Goal: Task Accomplishment & Management: Complete application form

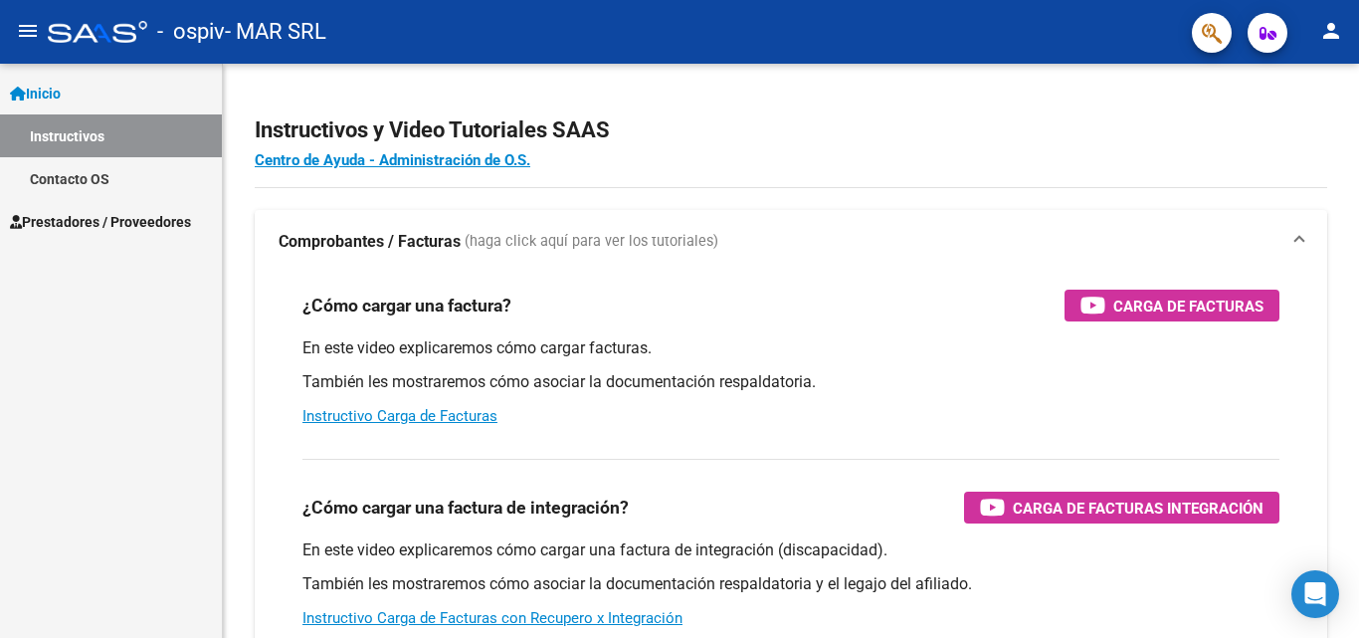
click at [31, 27] on mat-icon "menu" at bounding box center [28, 31] width 24 height 24
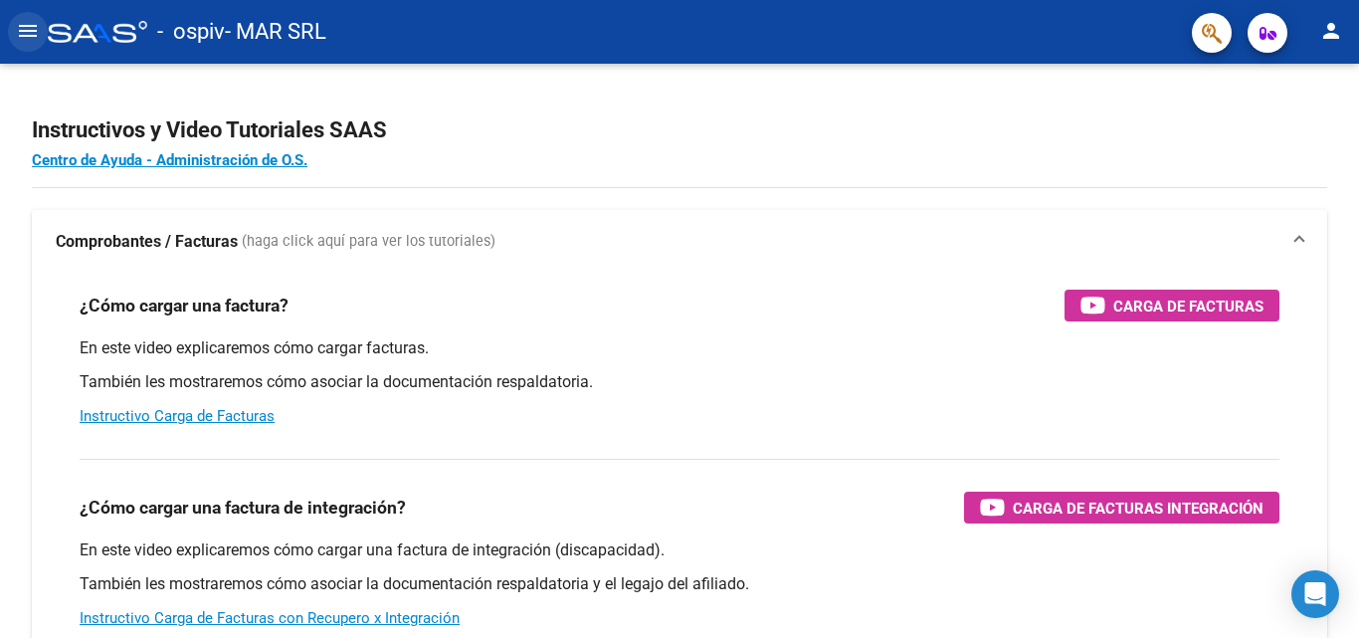
click at [28, 28] on mat-icon "menu" at bounding box center [28, 31] width 24 height 24
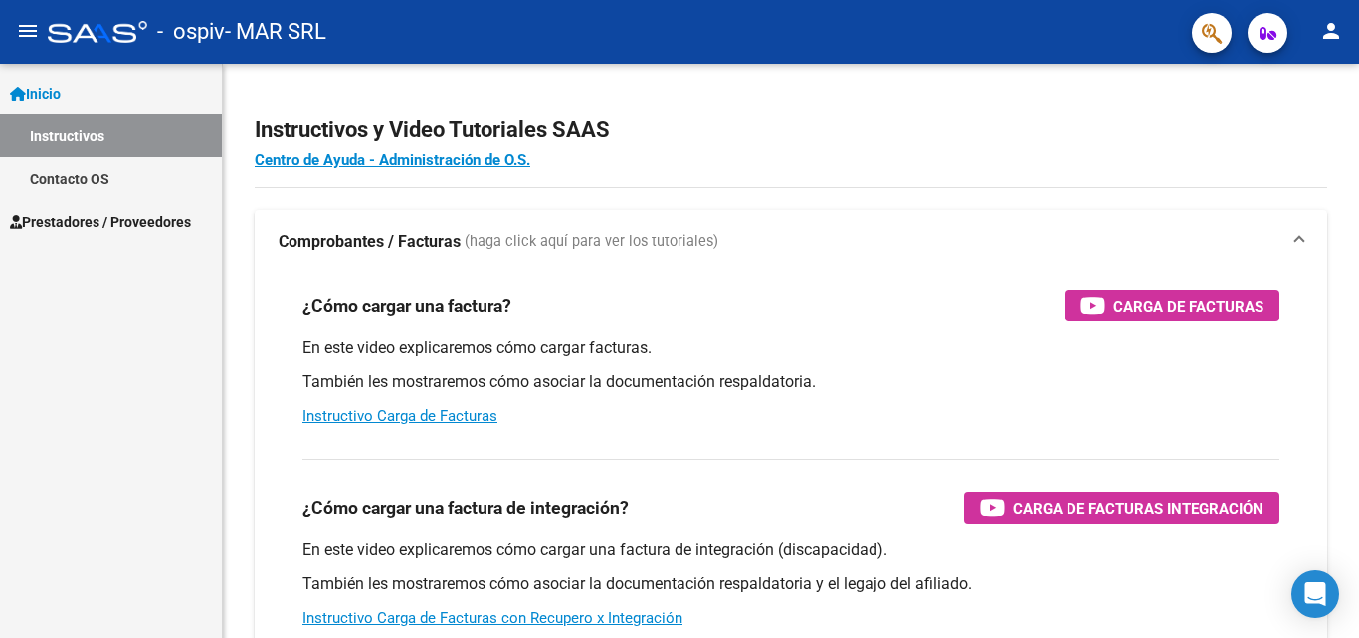
click at [31, 86] on span "Inicio" at bounding box center [35, 94] width 51 height 22
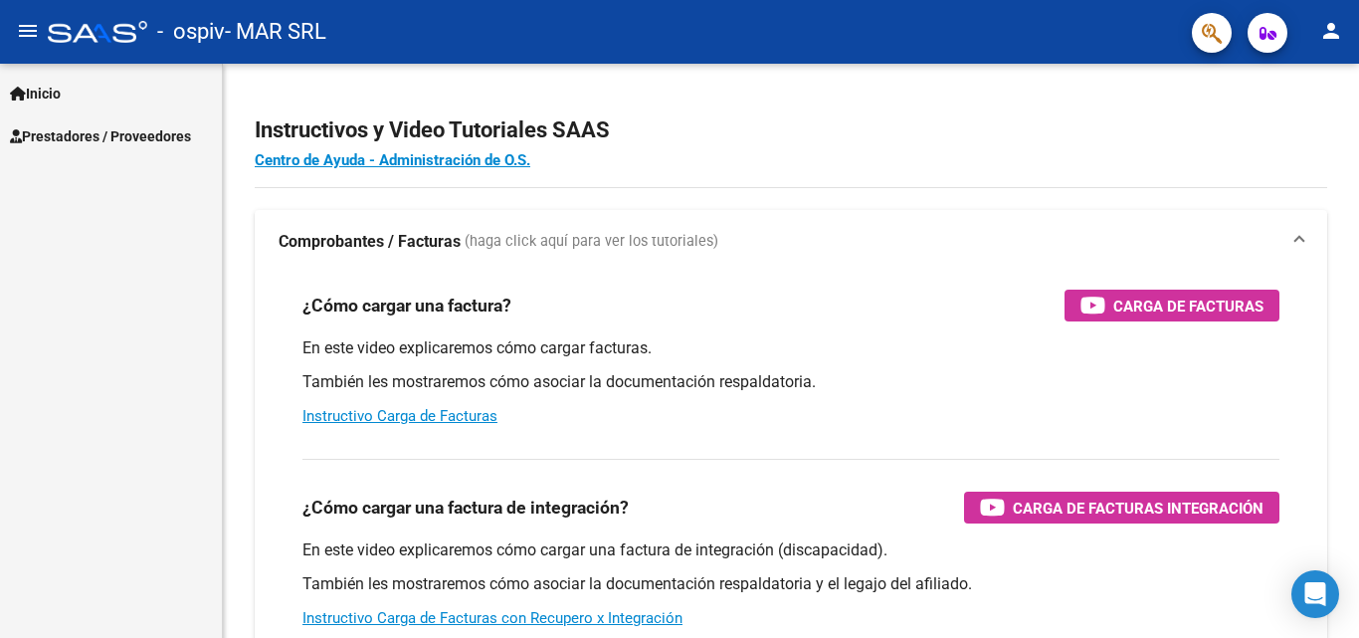
click at [130, 129] on span "Prestadores / Proveedores" at bounding box center [100, 136] width 181 height 22
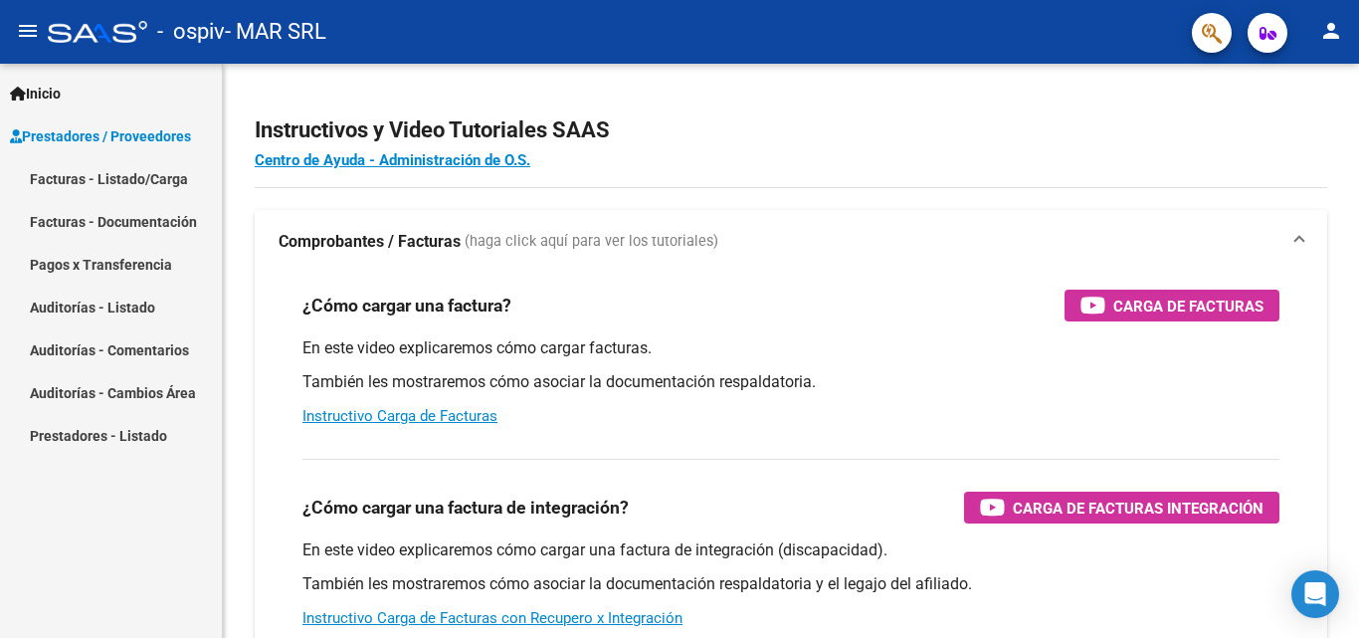
click at [138, 177] on link "Facturas - Listado/Carga" at bounding box center [111, 178] width 222 height 43
click at [137, 180] on link "Facturas - Listado/Carga" at bounding box center [111, 178] width 222 height 43
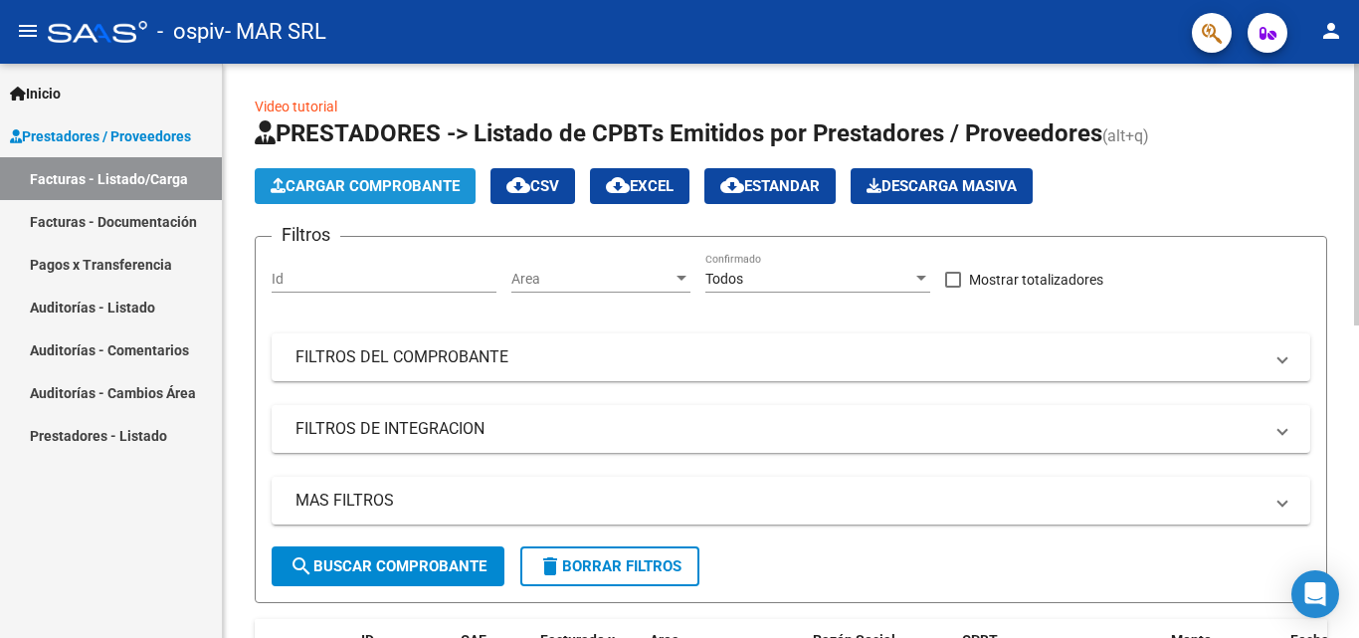
click at [389, 187] on span "Cargar Comprobante" at bounding box center [365, 186] width 189 height 18
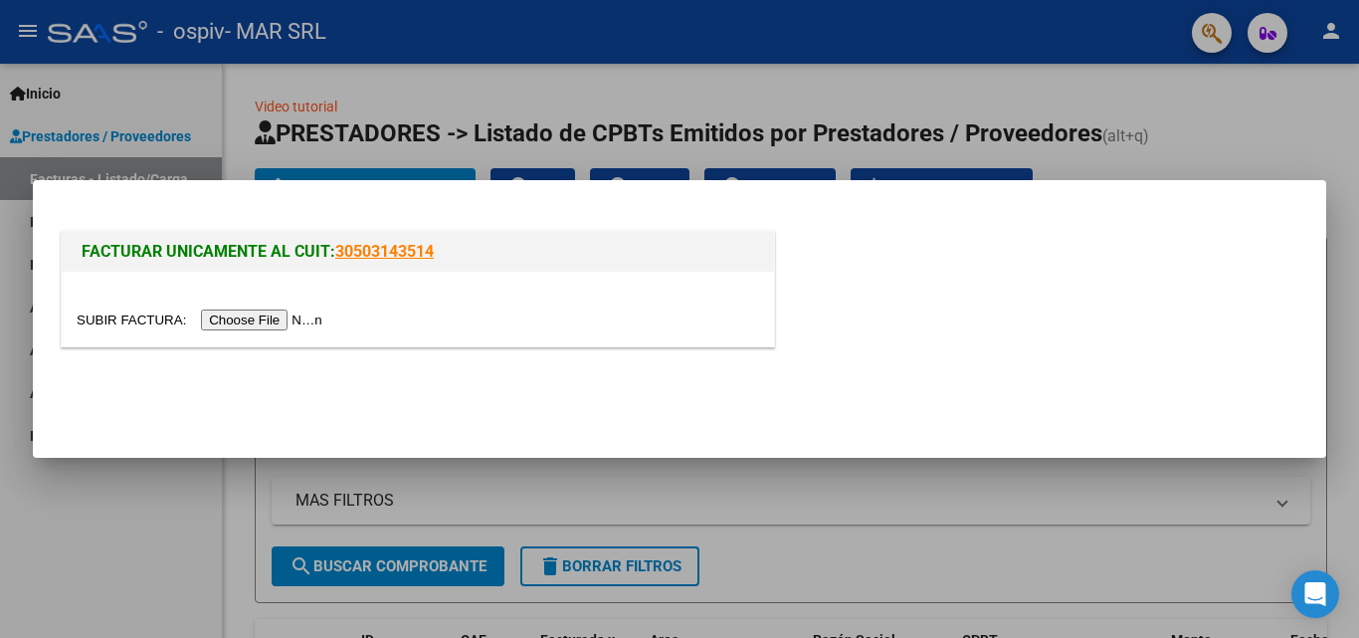
click at [245, 316] on input "file" at bounding box center [203, 319] width 252 height 21
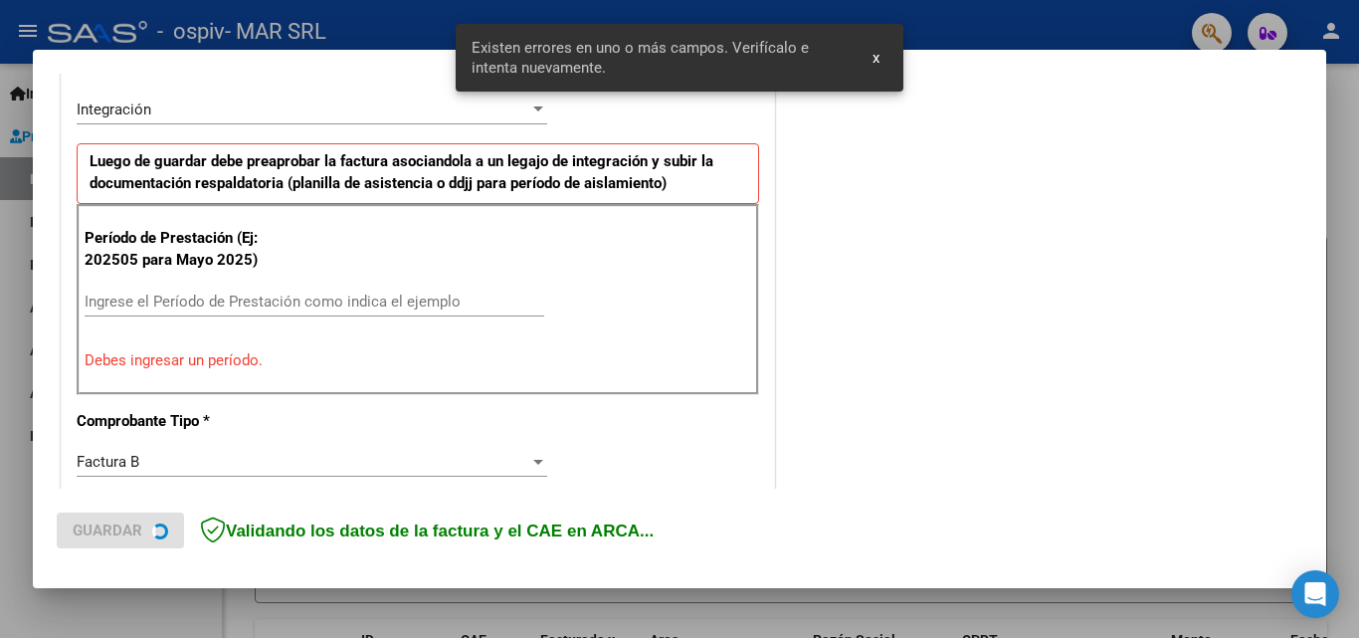
scroll to position [486, 0]
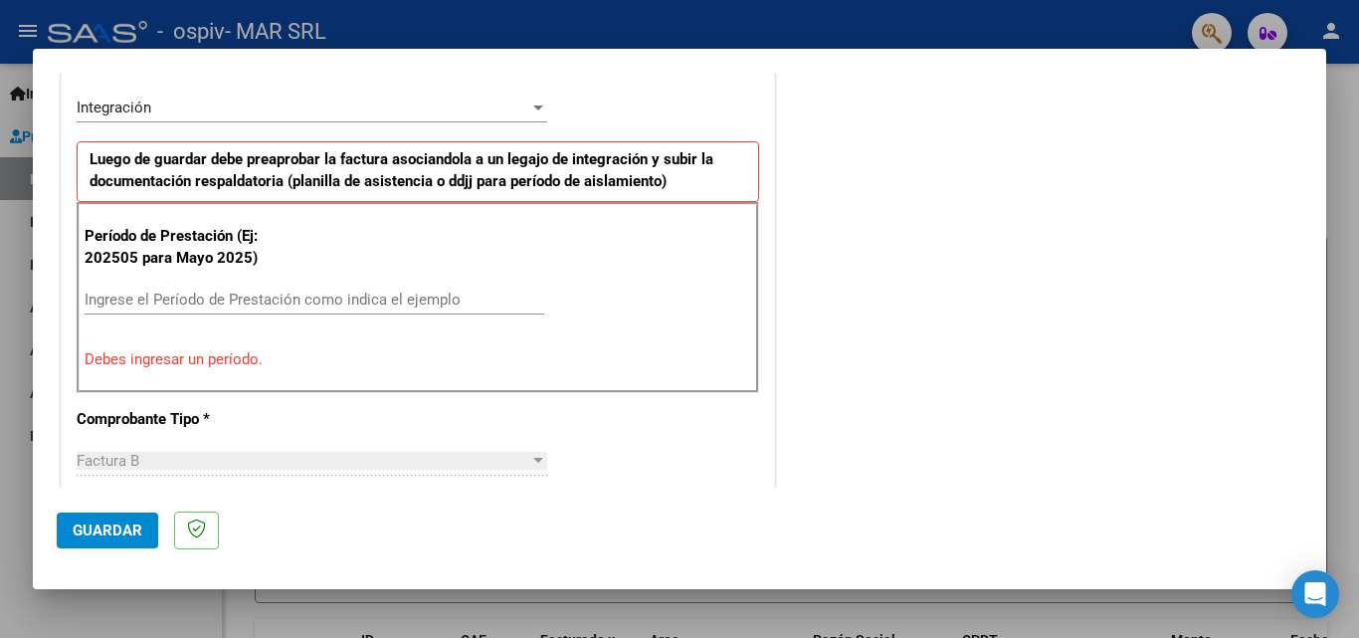
click at [216, 348] on p "Debes ingresar un período." at bounding box center [418, 359] width 666 height 23
click at [230, 360] on p "Debes ingresar un período." at bounding box center [418, 359] width 666 height 23
click at [227, 300] on input "Ingrese el Período de Prestación como indica el ejemplo" at bounding box center [315, 299] width 460 height 18
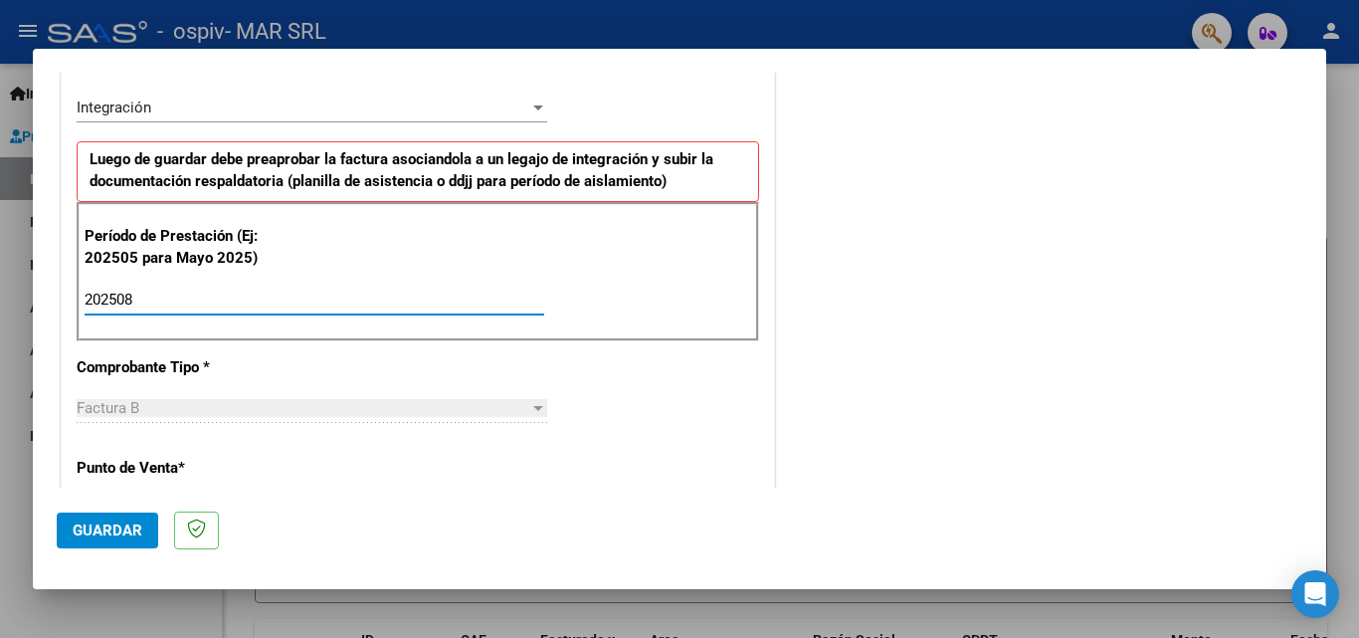
type input "202508"
click at [111, 530] on span "Guardar" at bounding box center [108, 530] width 70 height 18
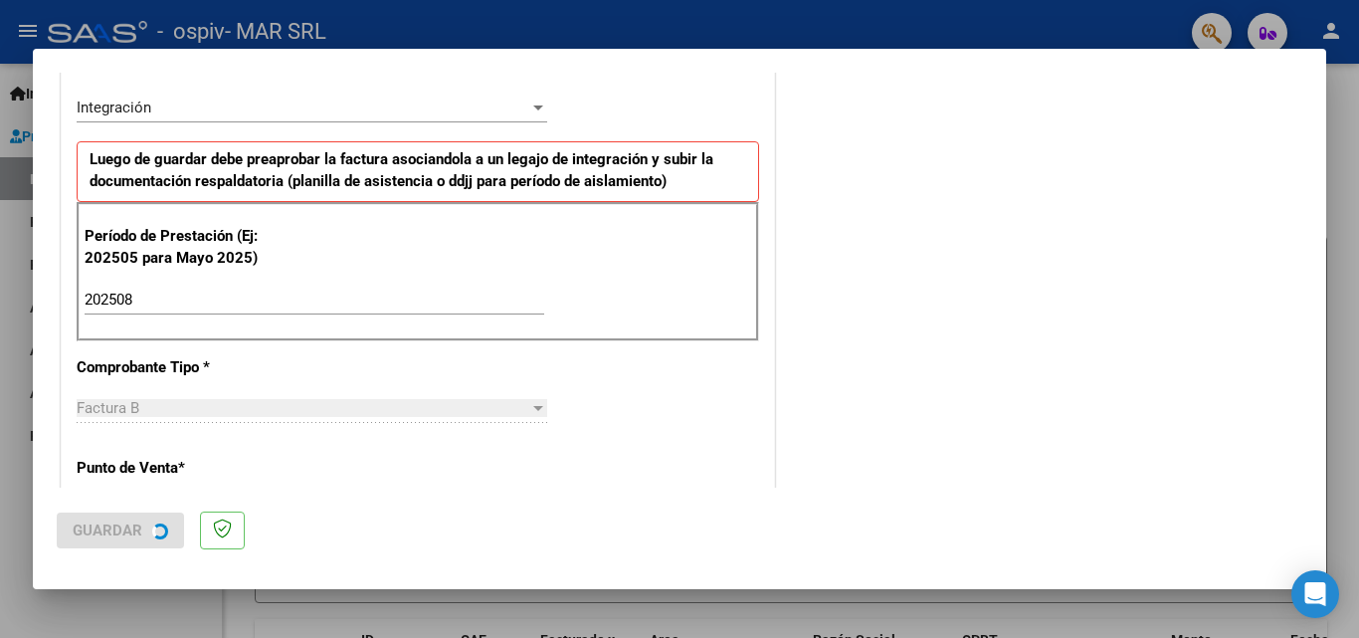
scroll to position [0, 0]
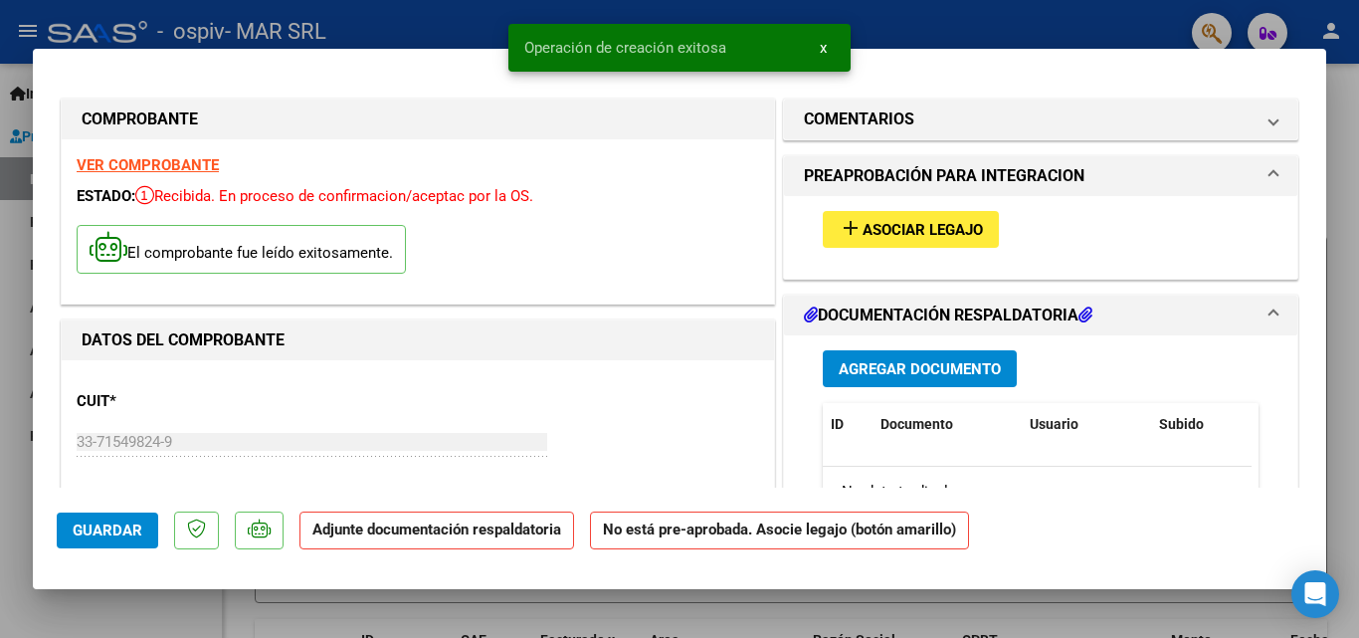
click at [879, 234] on span "Asociar Legajo" at bounding box center [922, 230] width 120 height 18
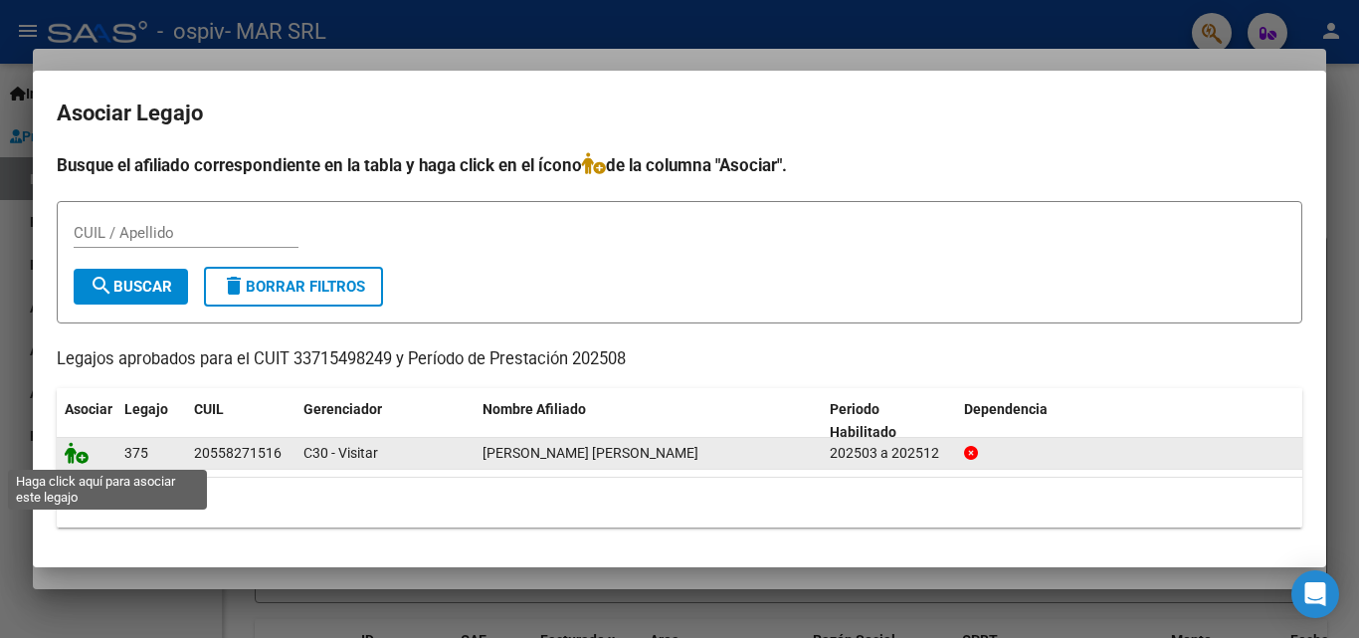
click at [75, 454] on icon at bounding box center [77, 453] width 24 height 22
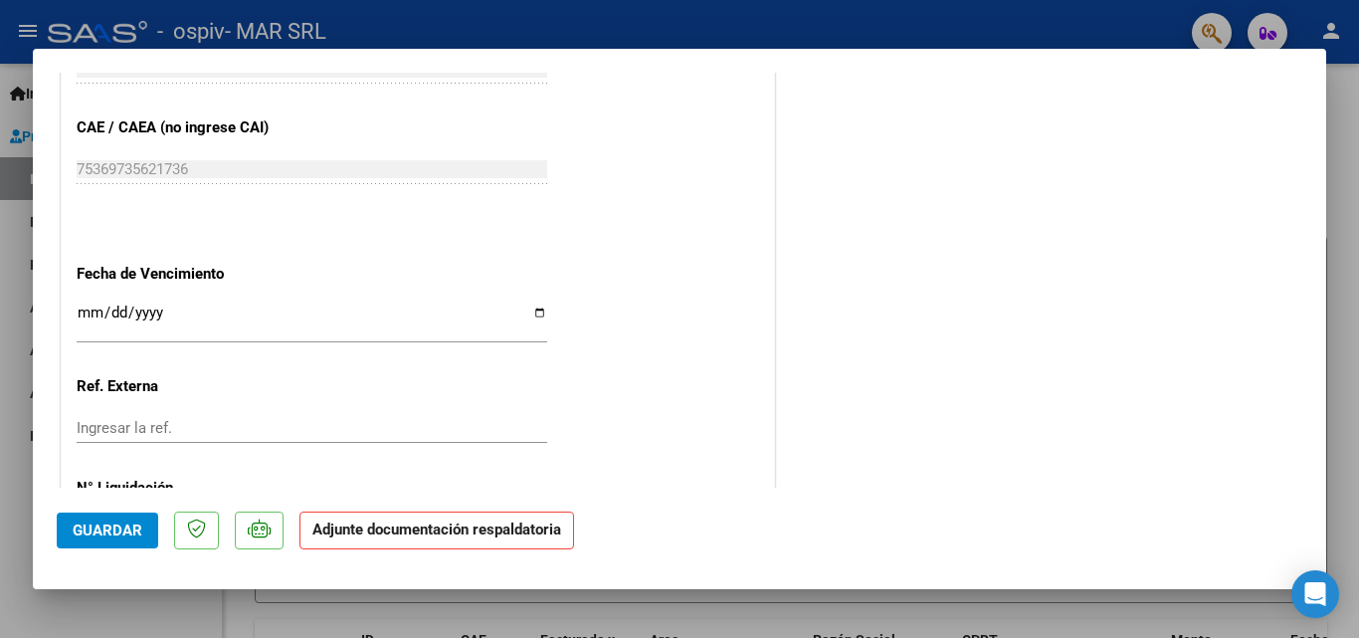
scroll to position [1366, 0]
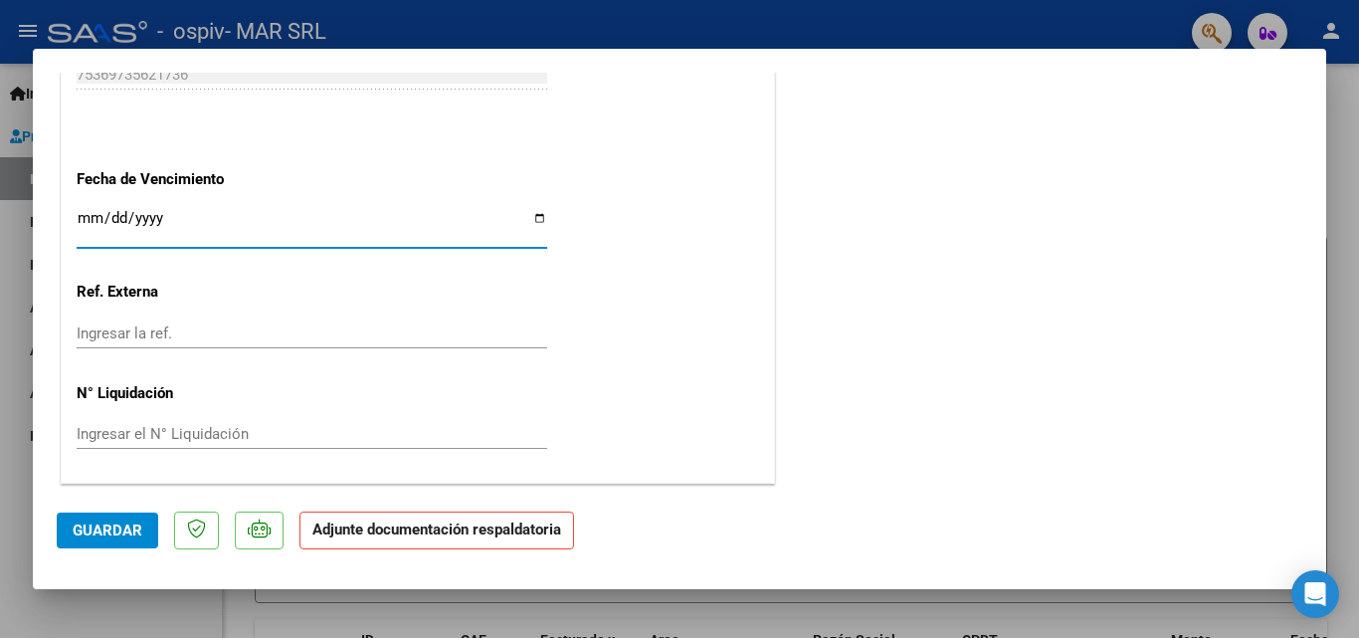
click at [110, 215] on input "Ingresar la fecha" at bounding box center [312, 226] width 471 height 32
click at [87, 218] on input "Ingresar la fecha" at bounding box center [312, 226] width 471 height 32
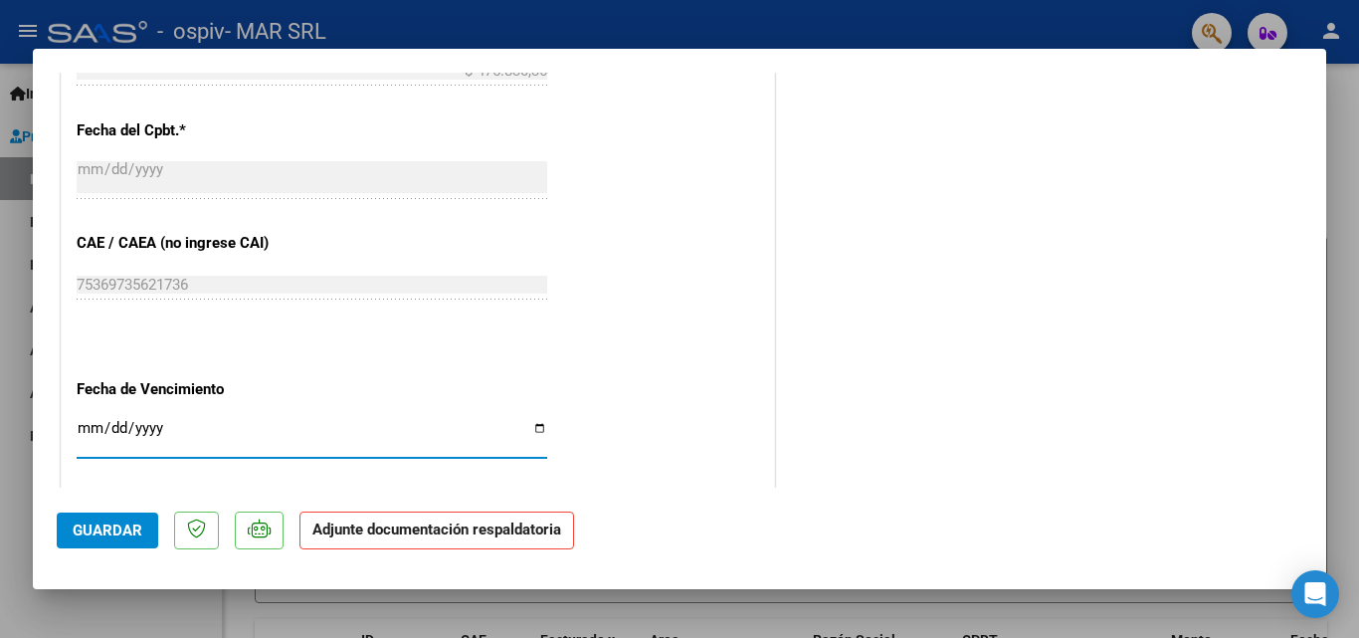
scroll to position [1167, 0]
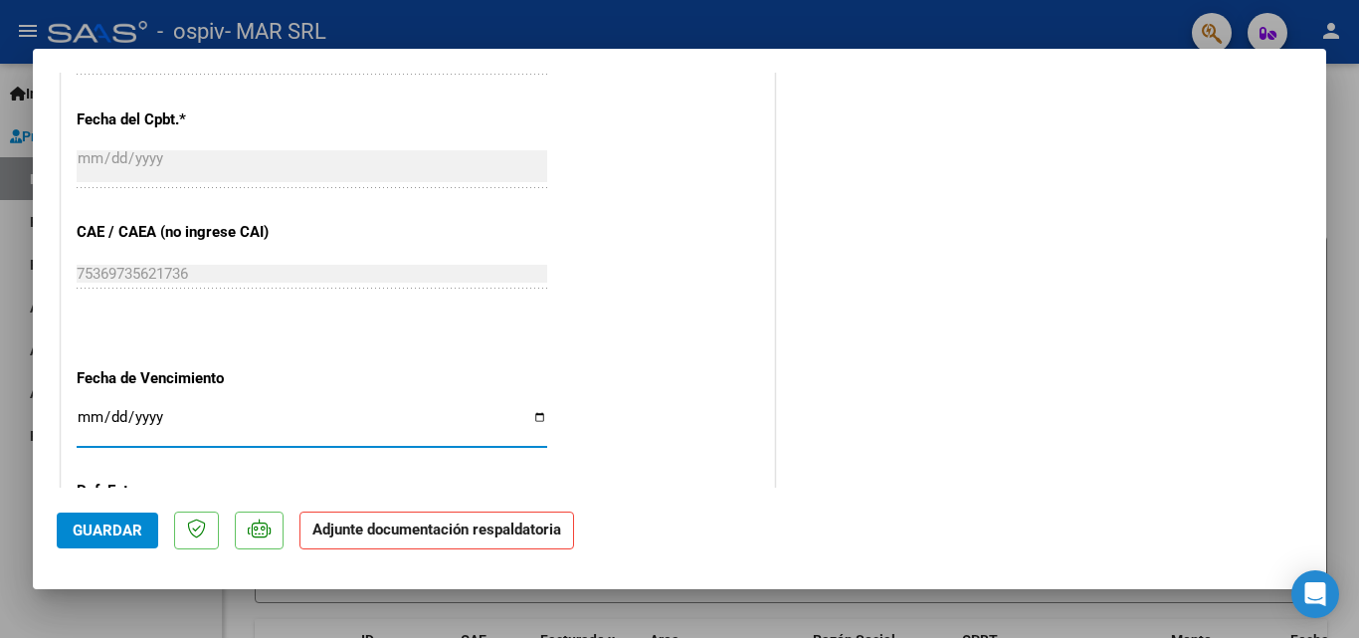
click at [121, 527] on span "Guardar" at bounding box center [108, 530] width 70 height 18
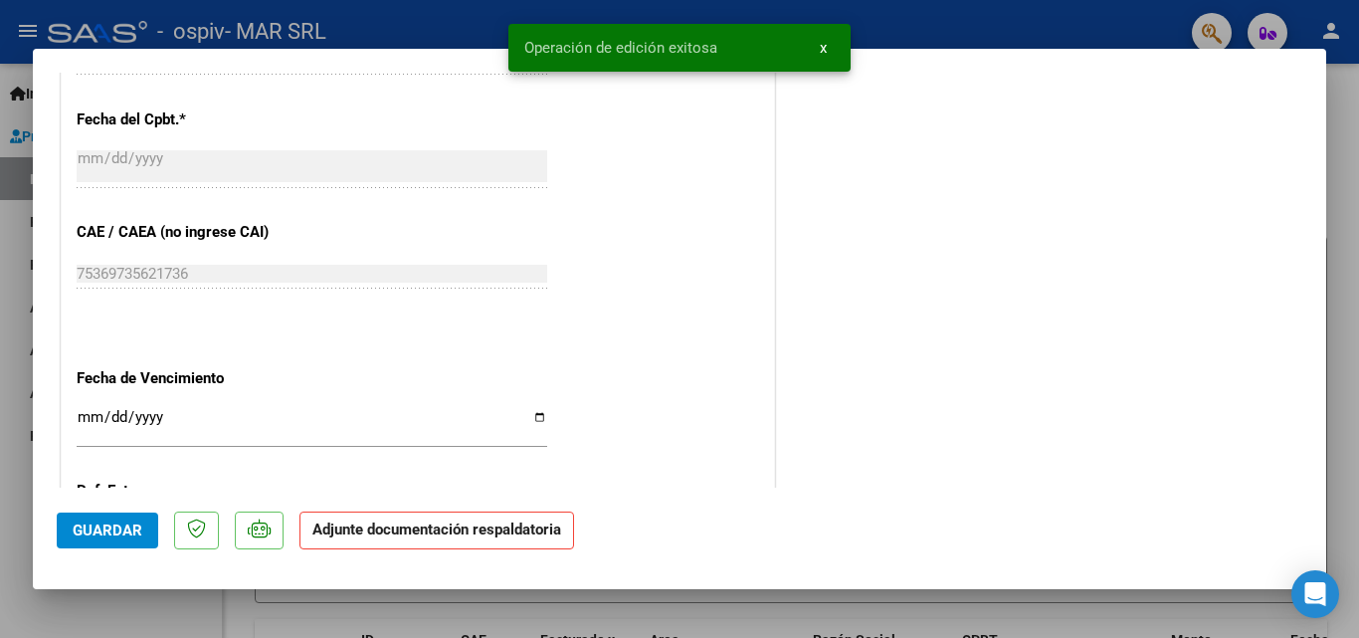
click at [0, 348] on div at bounding box center [679, 319] width 1359 height 638
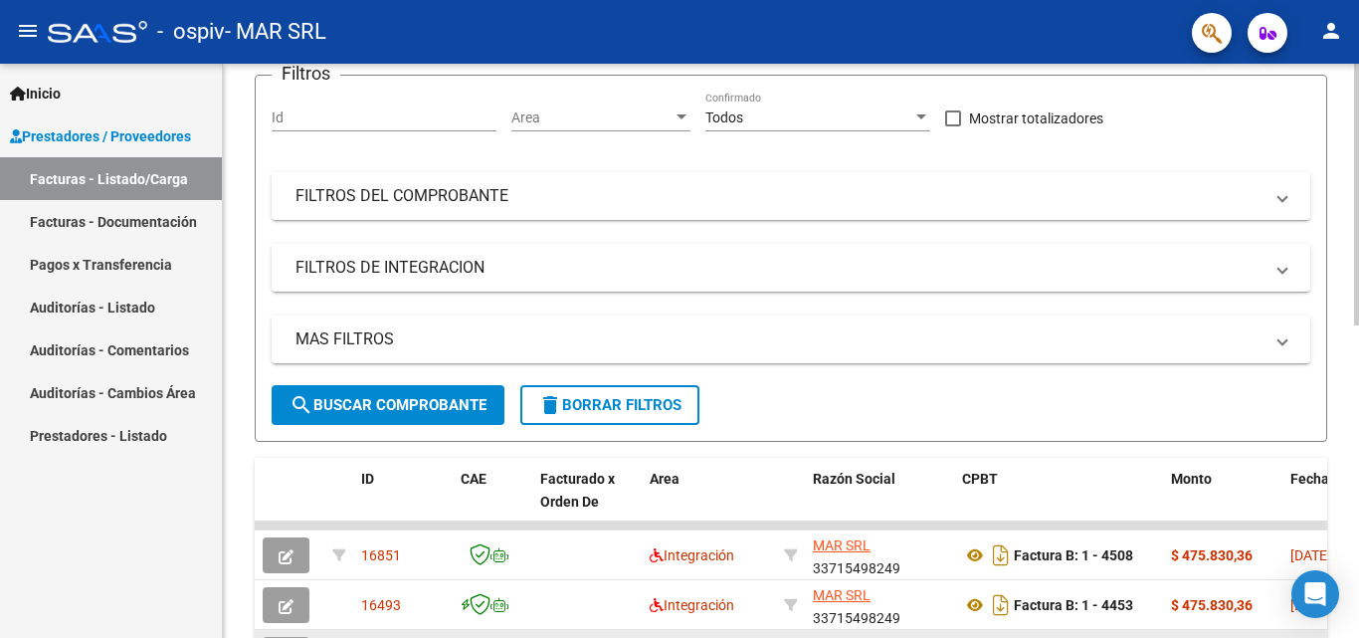
scroll to position [398, 0]
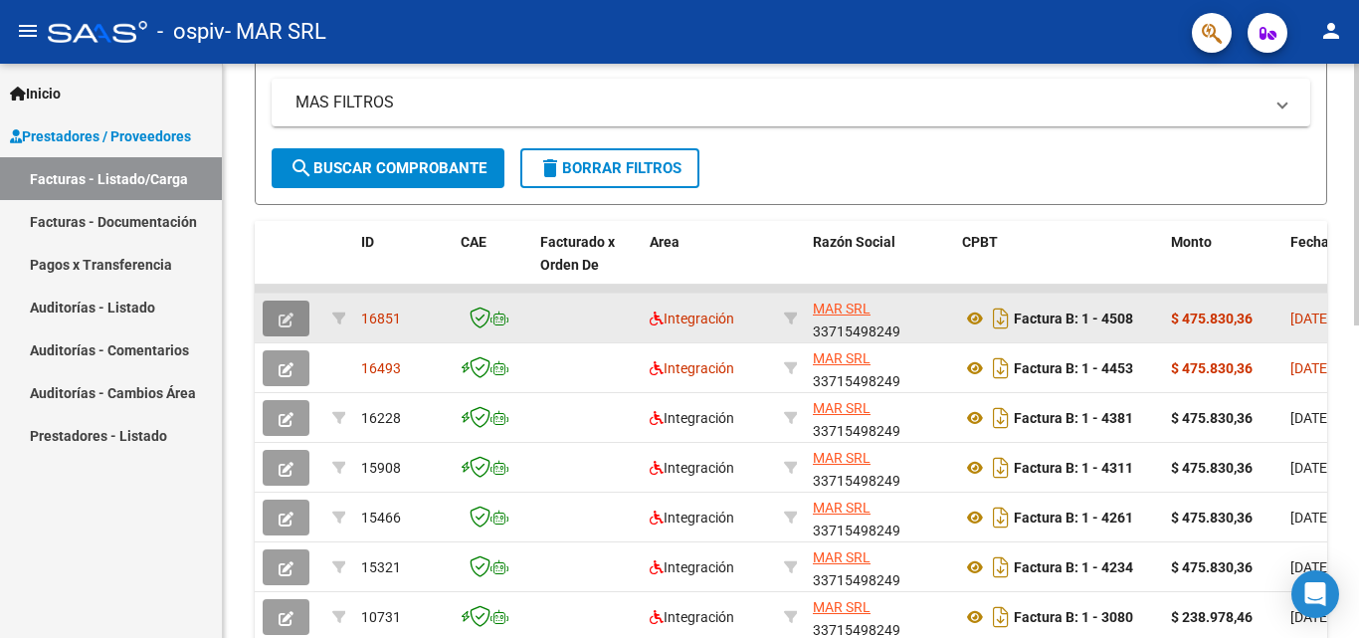
click at [293, 318] on button "button" at bounding box center [286, 318] width 47 height 36
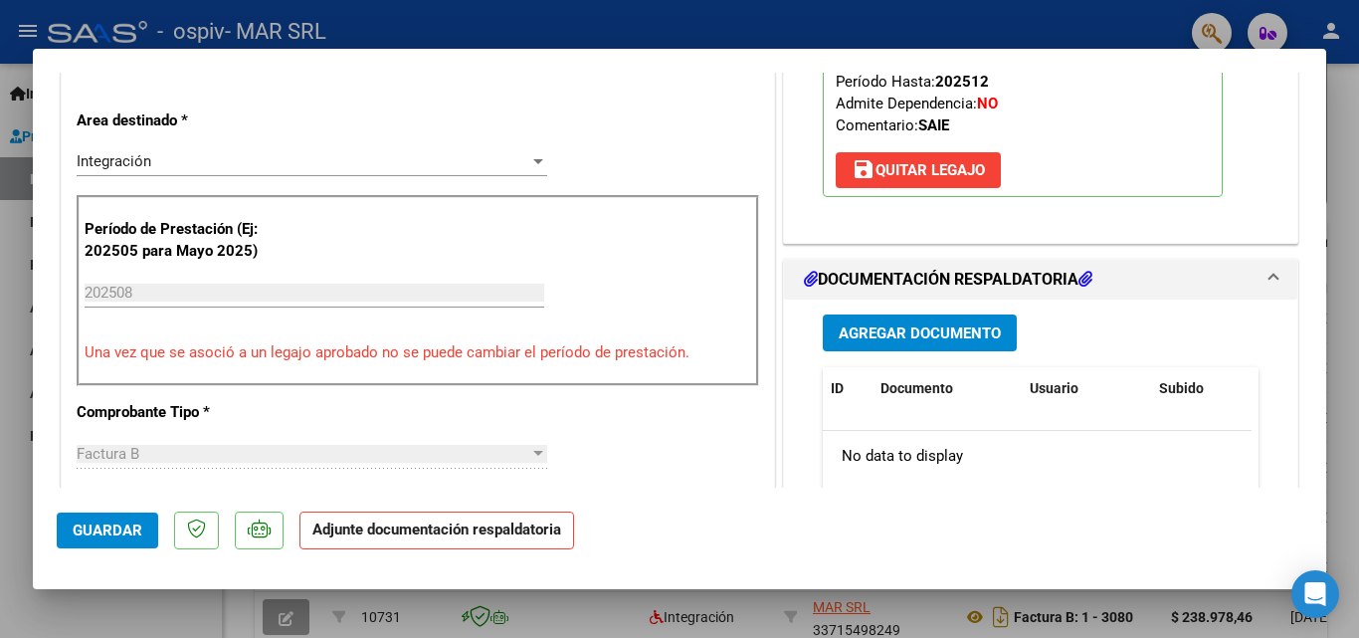
scroll to position [497, 0]
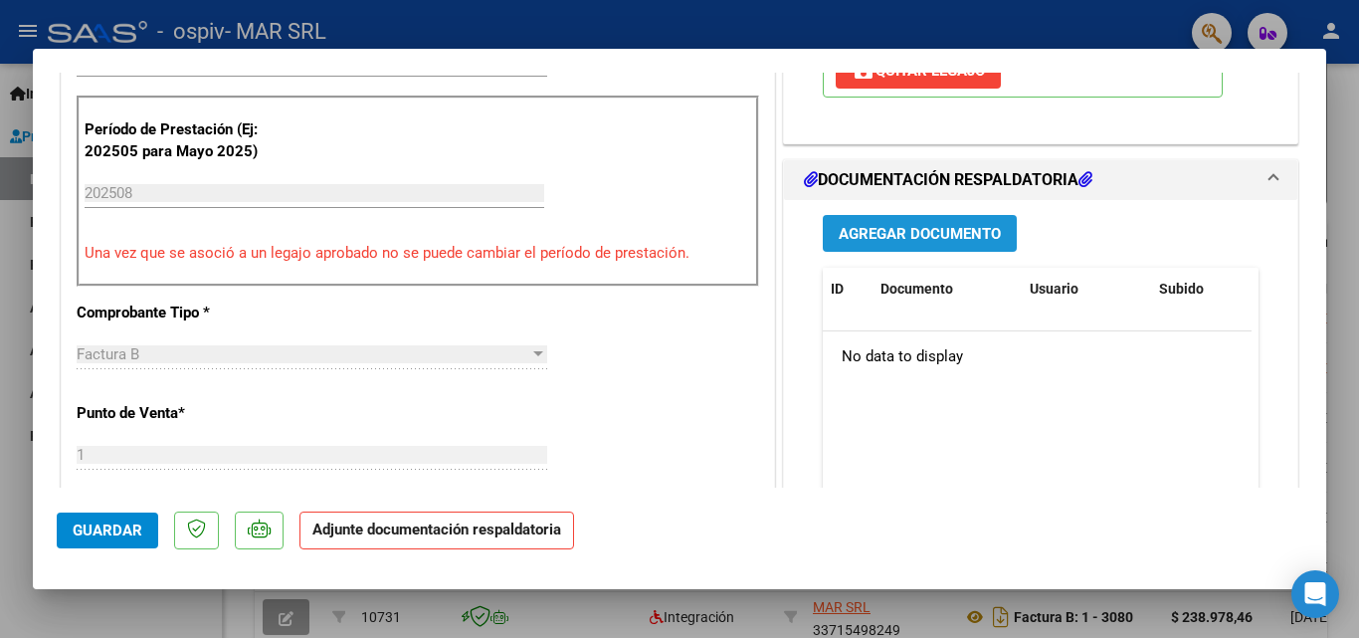
click at [952, 228] on span "Agregar Documento" at bounding box center [920, 234] width 162 height 18
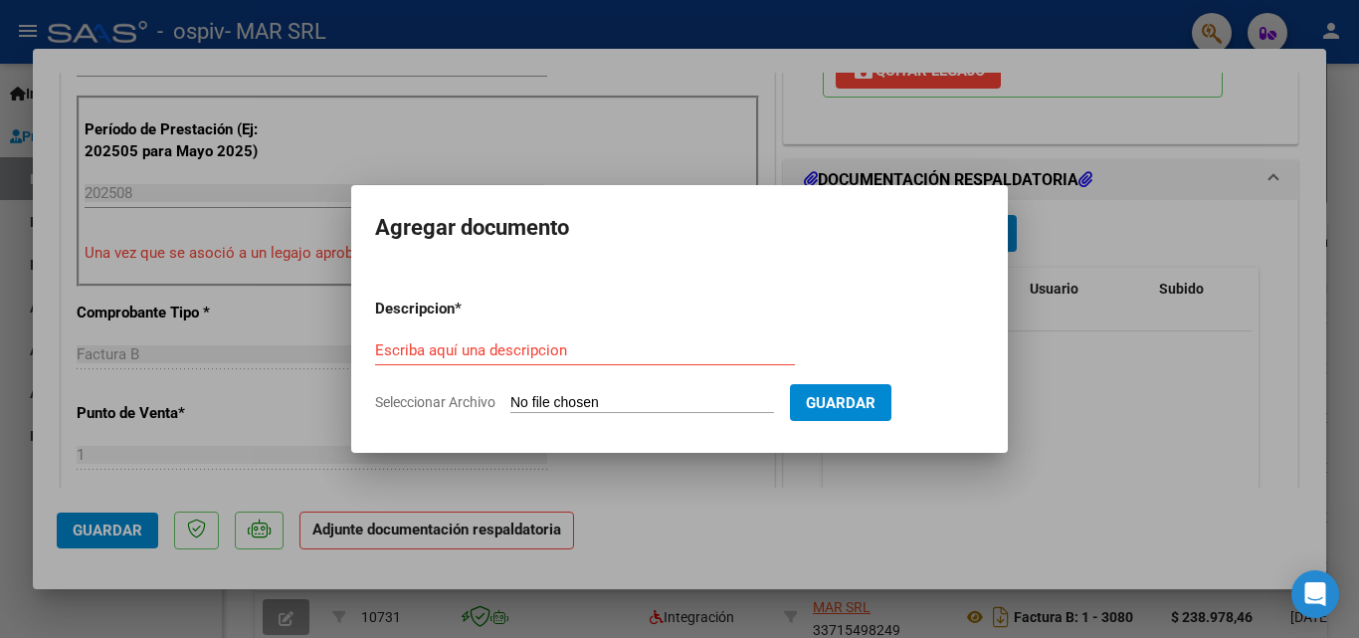
click at [597, 400] on input "Seleccionar Archivo" at bounding box center [642, 403] width 264 height 19
type input "C:\fakepath\Documento_250901_143914_250908_164831.pdf"
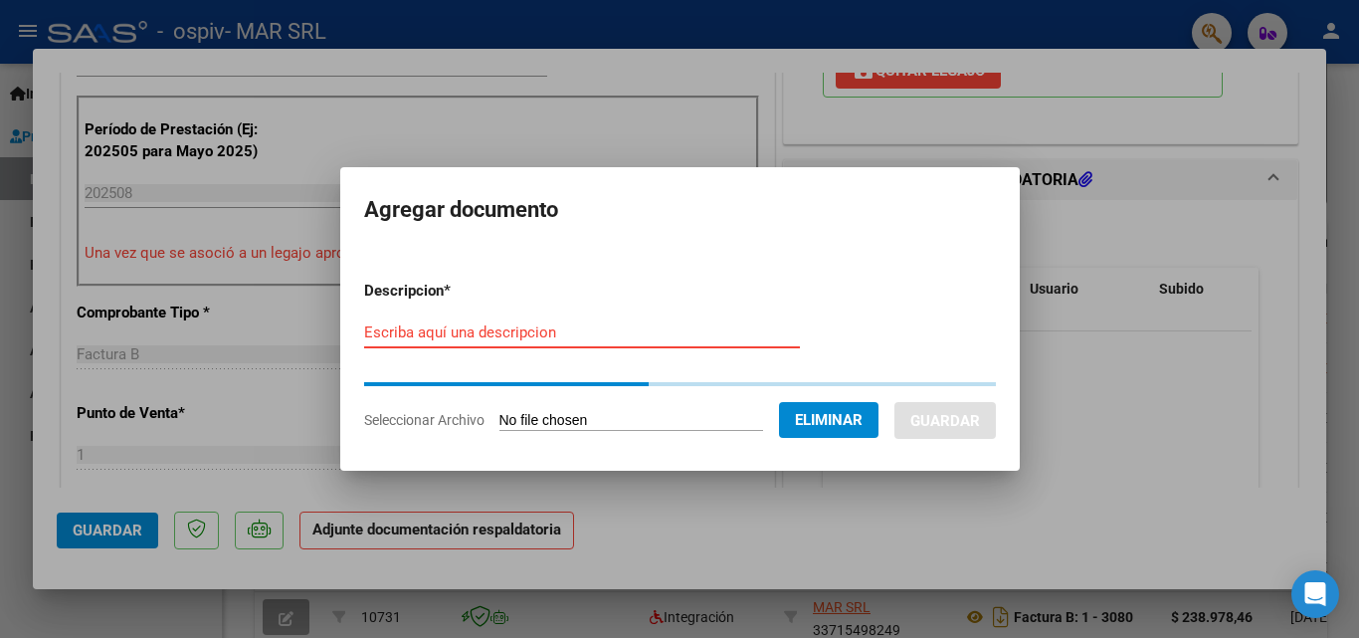
click at [541, 333] on input "Escriba aquí una descripcion" at bounding box center [582, 332] width 436 height 18
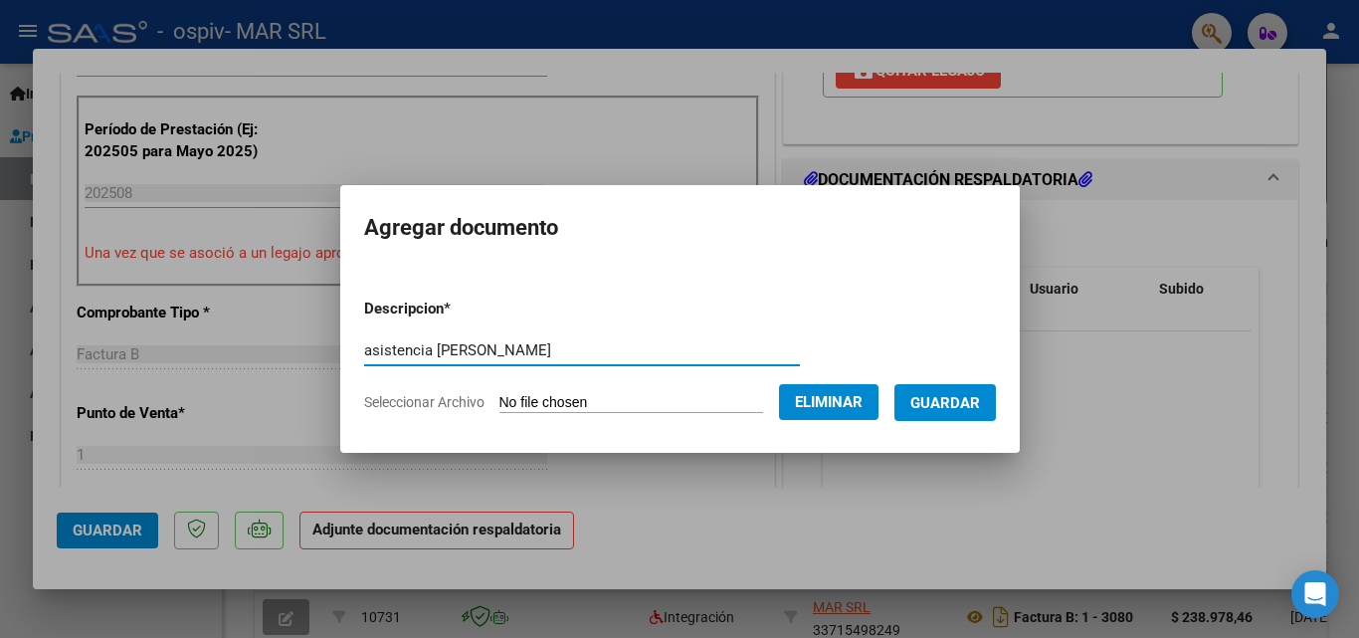
type input "asistencia [PERSON_NAME]"
click at [980, 406] on span "Guardar" at bounding box center [945, 403] width 70 height 18
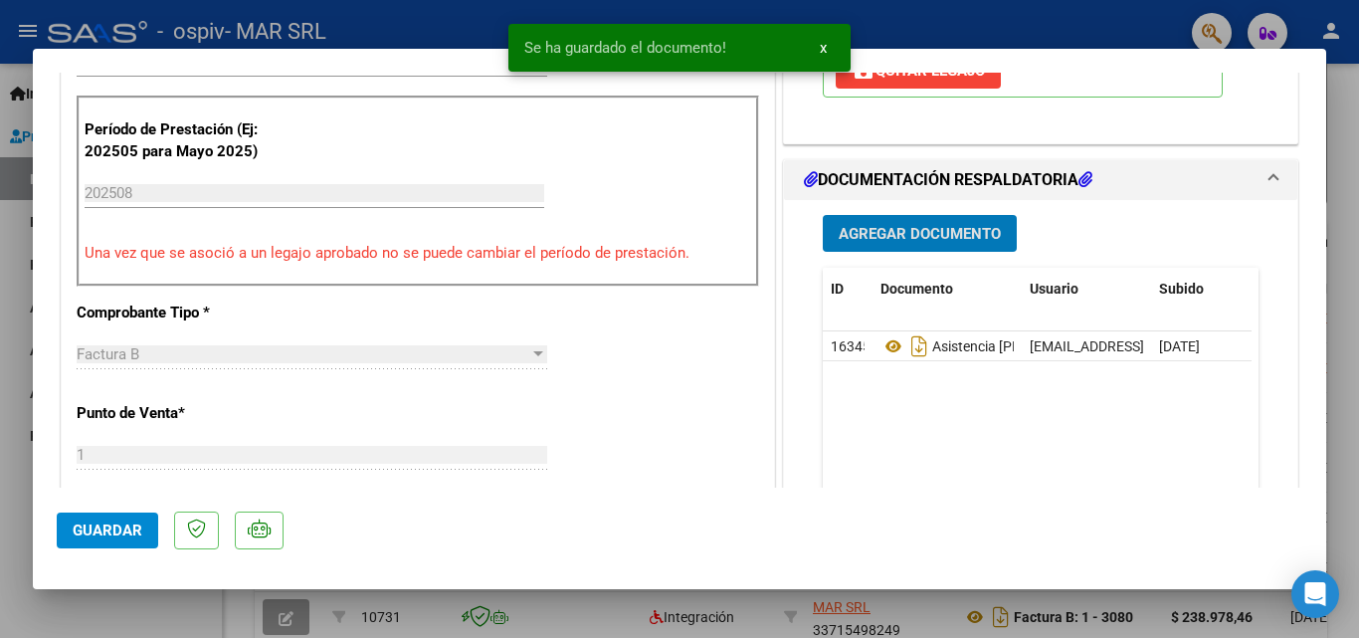
click at [901, 237] on span "Agregar Documento" at bounding box center [920, 234] width 162 height 18
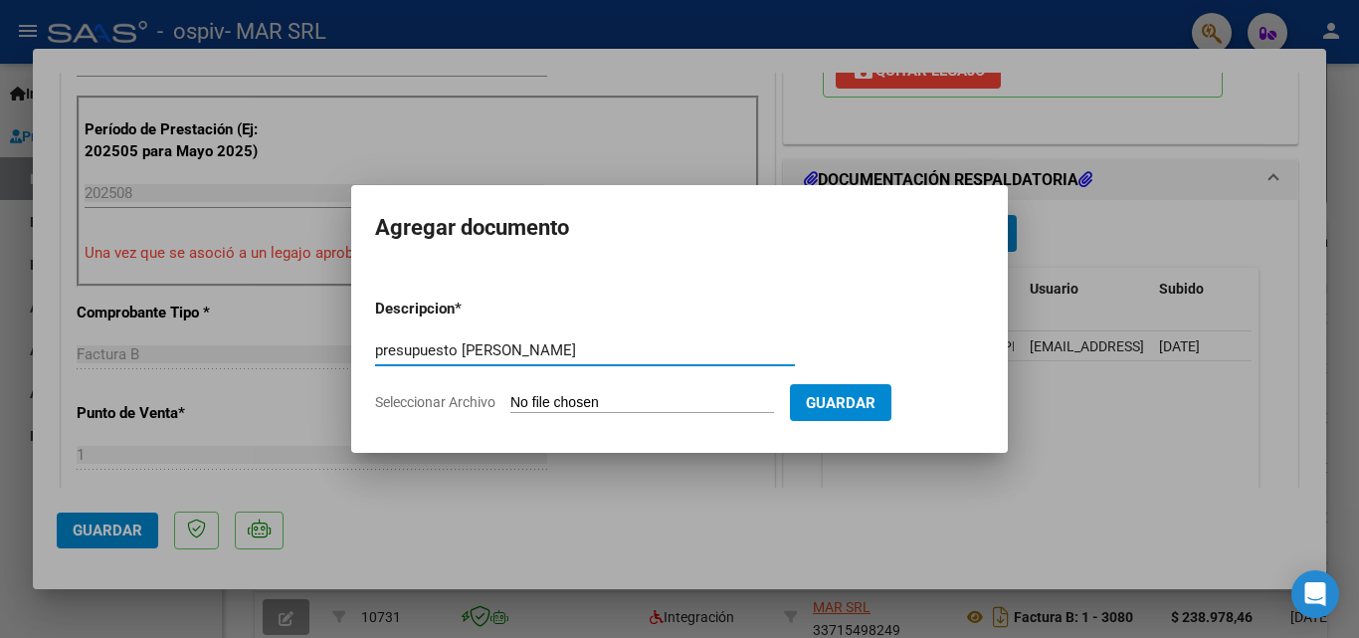
type input "presupuesto [PERSON_NAME]"
click at [658, 399] on input "Seleccionar Archivo" at bounding box center [642, 403] width 264 height 19
click at [600, 403] on input "Seleccionar Archivo" at bounding box center [642, 403] width 264 height 19
type input "C:\fakepath\[PERSON_NAME] SAIE 2025 (2).pdf"
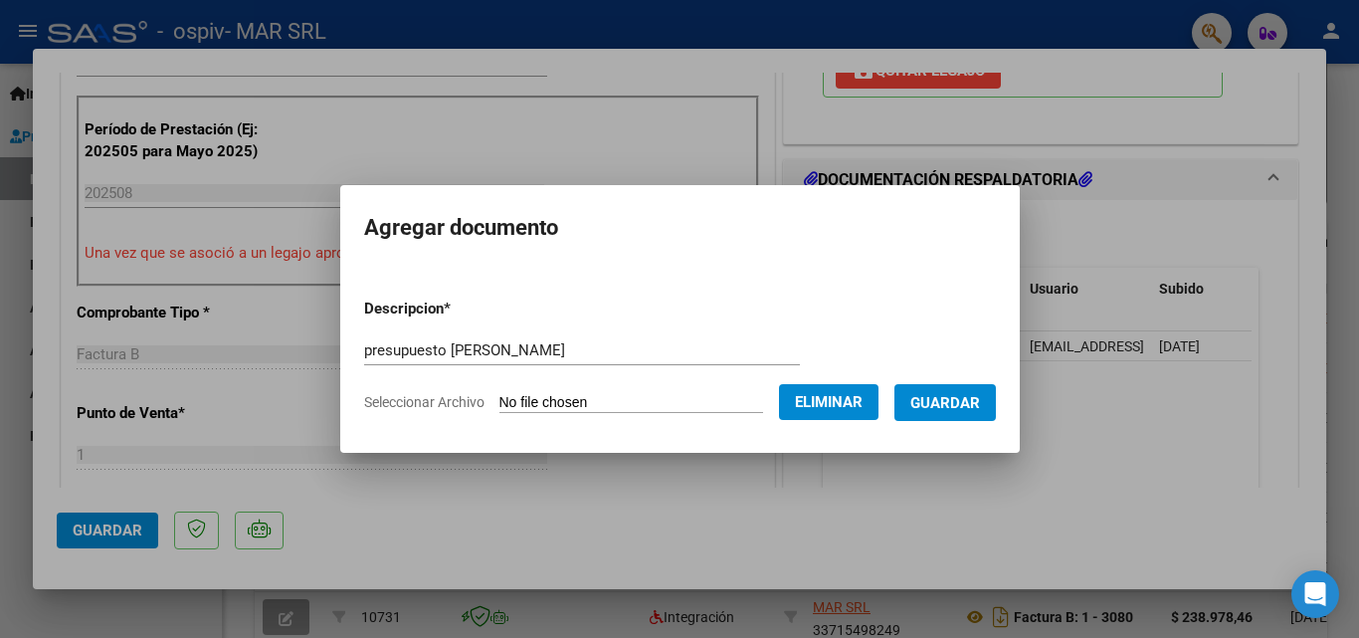
click at [980, 398] on span "Guardar" at bounding box center [945, 403] width 70 height 18
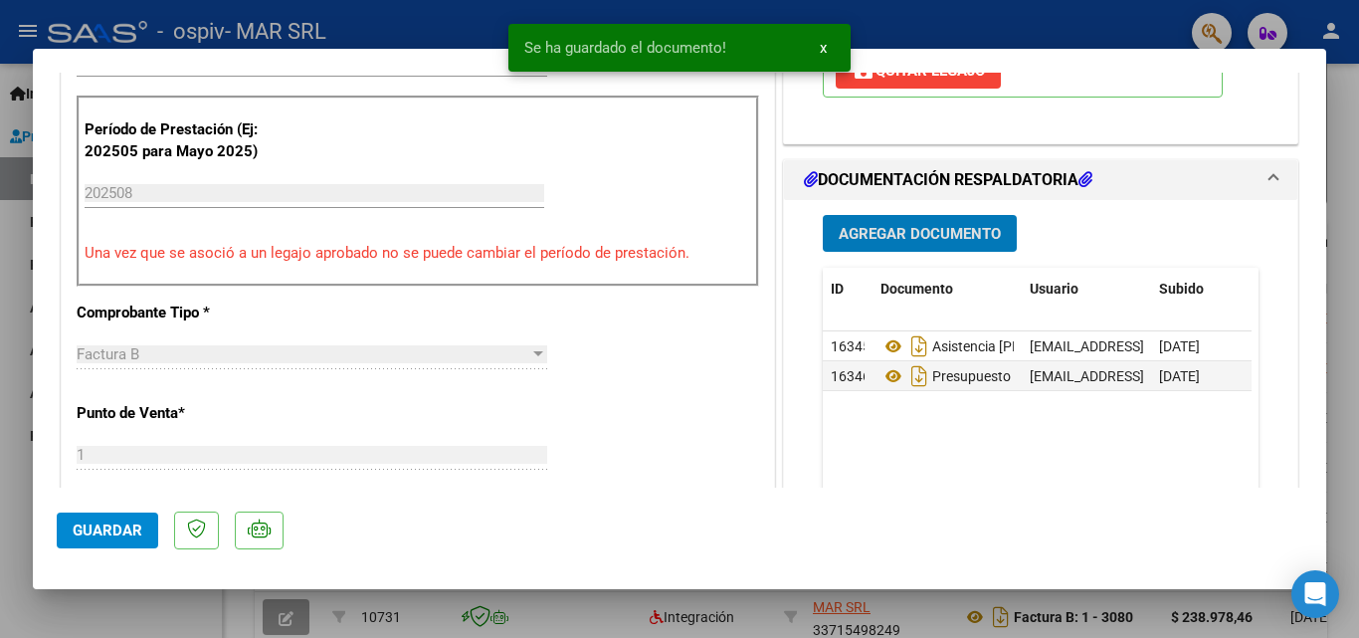
scroll to position [796, 0]
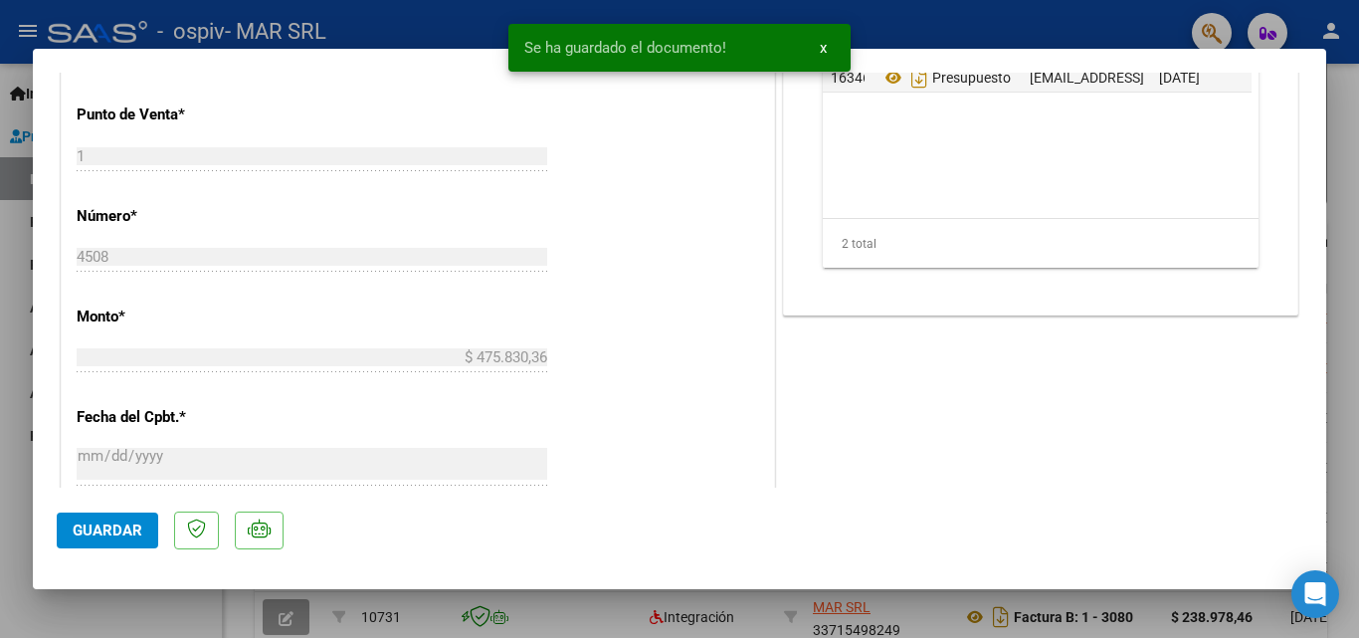
click at [107, 529] on span "Guardar" at bounding box center [108, 530] width 70 height 18
